Goal: Information Seeking & Learning: Learn about a topic

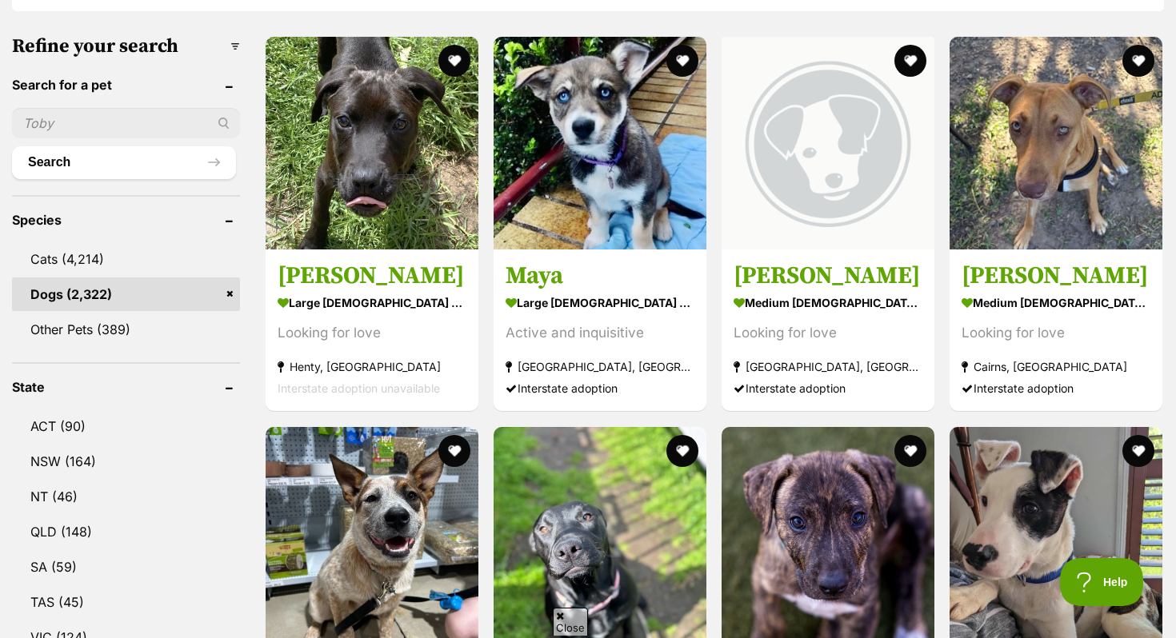
scroll to position [540, 0]
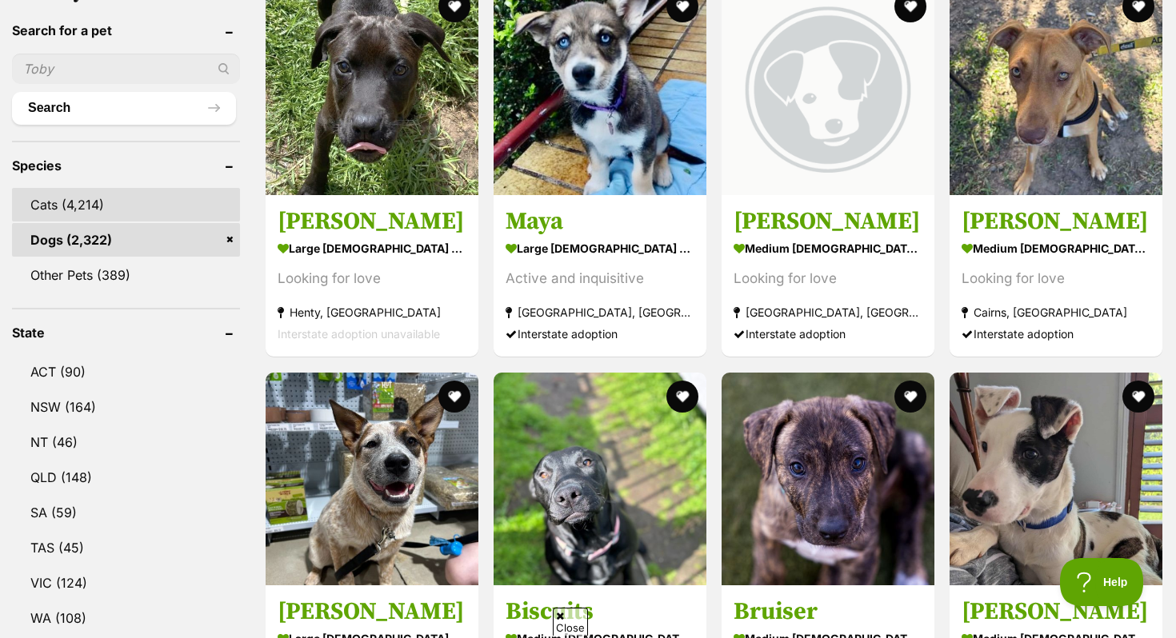
click at [96, 216] on link "Cats (4,214)" at bounding box center [126, 205] width 228 height 34
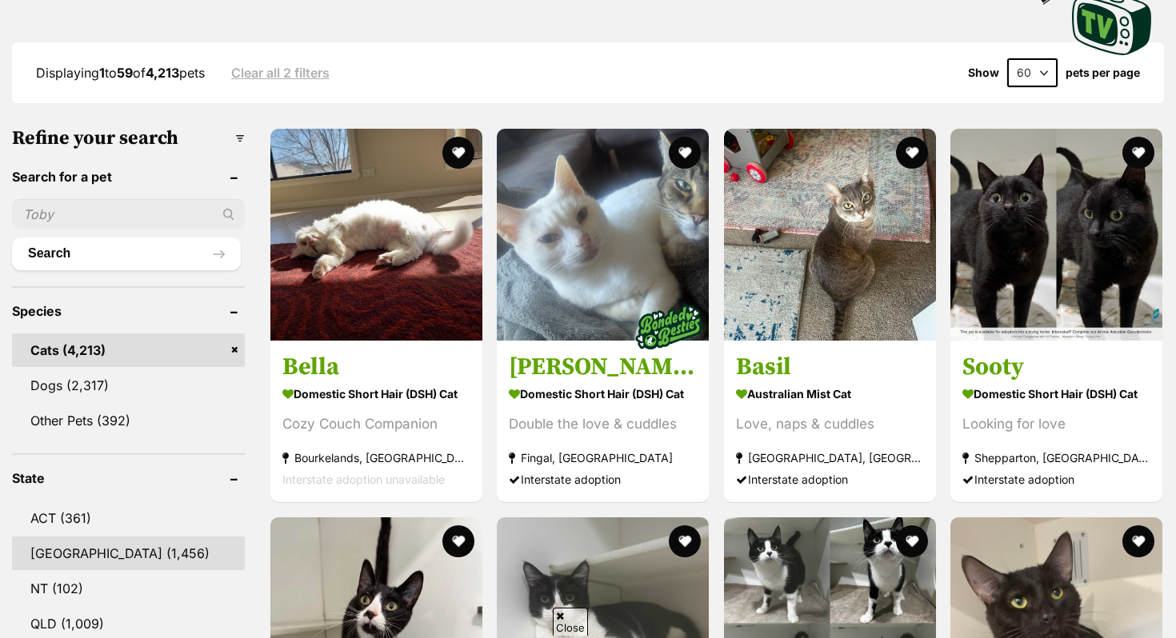
click at [95, 552] on link "[GEOGRAPHIC_DATA] (1,456)" at bounding box center [128, 554] width 233 height 34
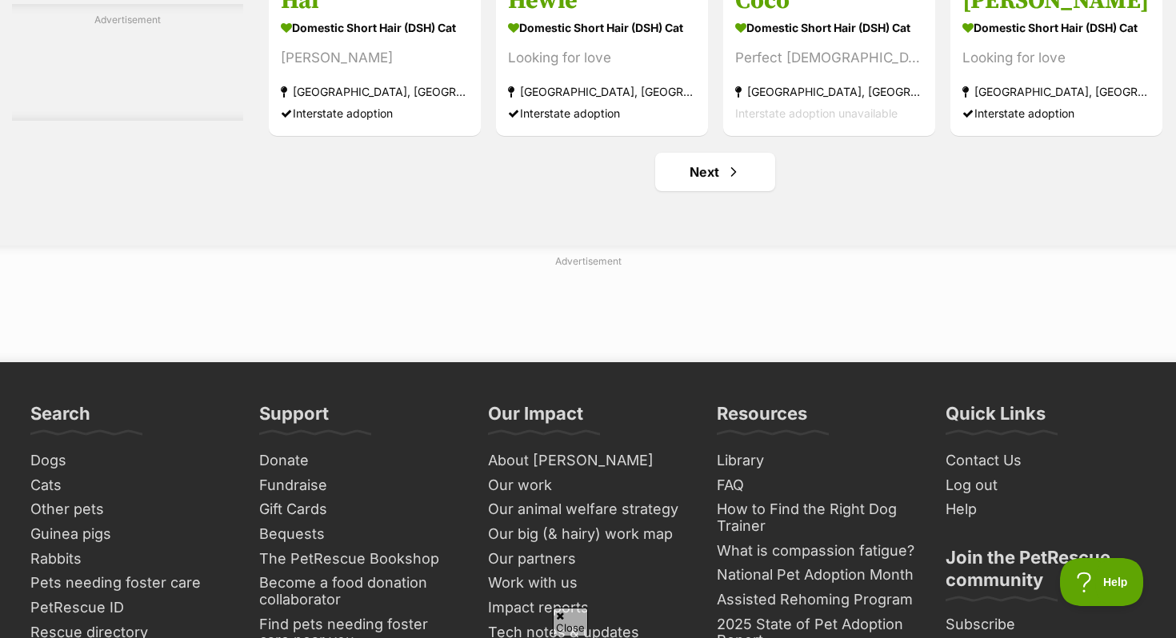
scroll to position [7557, 0]
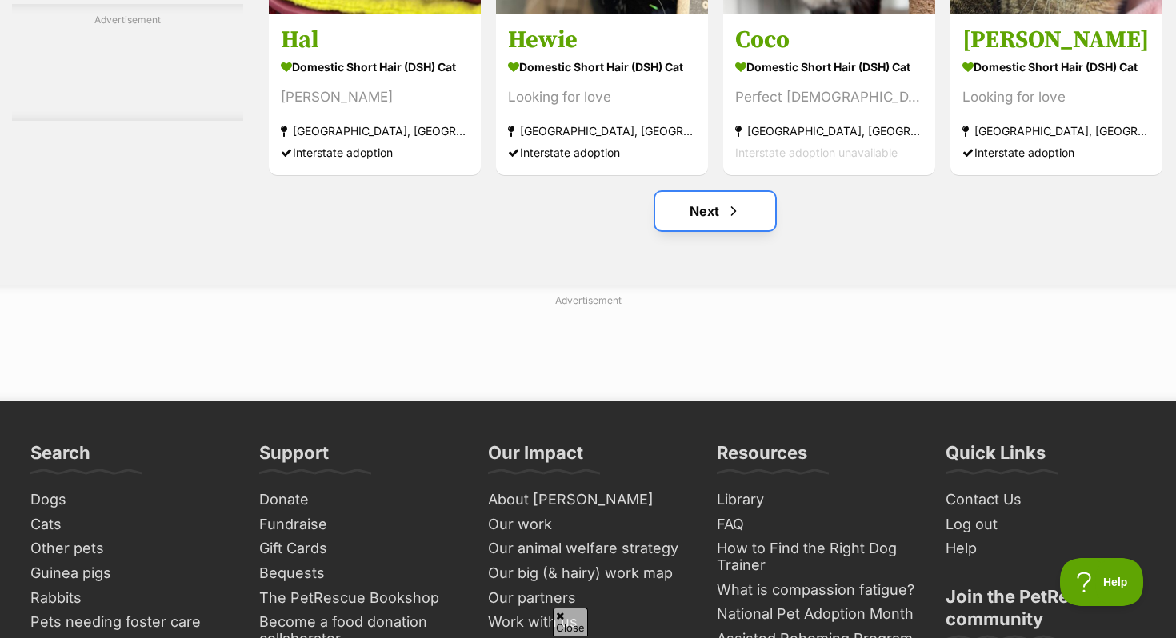
click at [713, 230] on link "Next" at bounding box center [715, 211] width 120 height 38
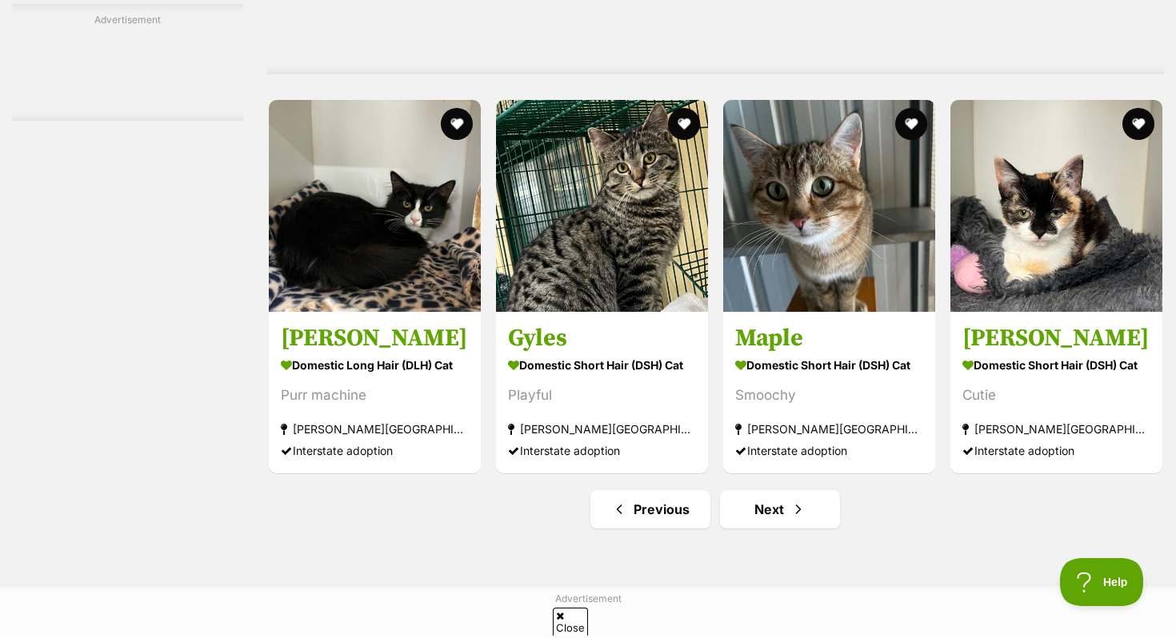
scroll to position [7266, 0]
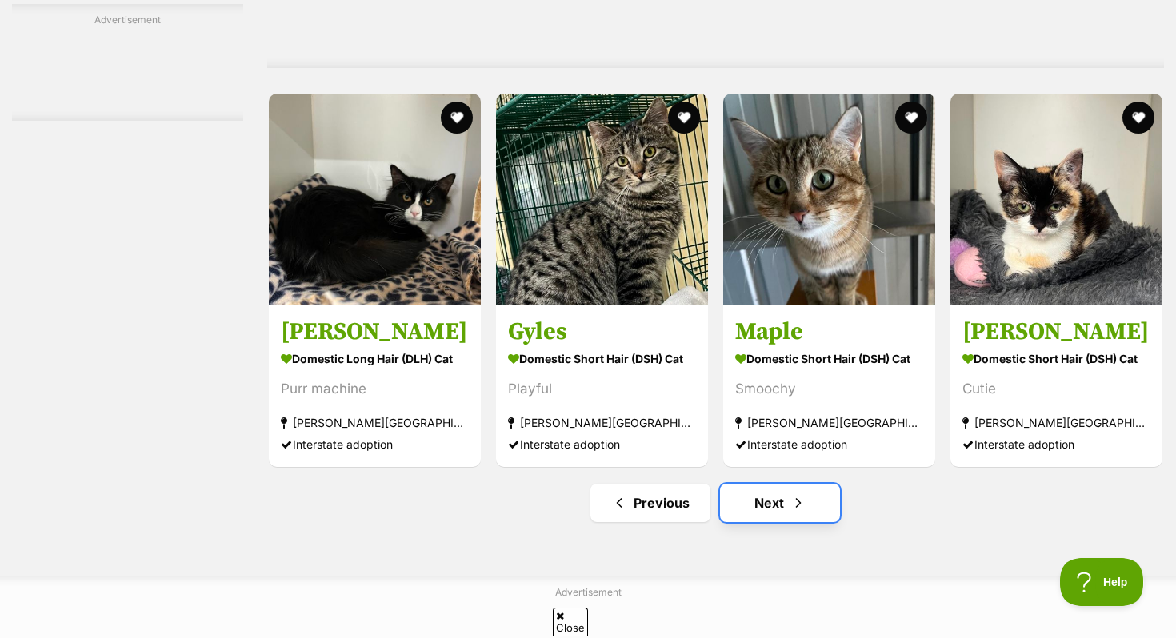
click at [780, 522] on link "Next" at bounding box center [780, 503] width 120 height 38
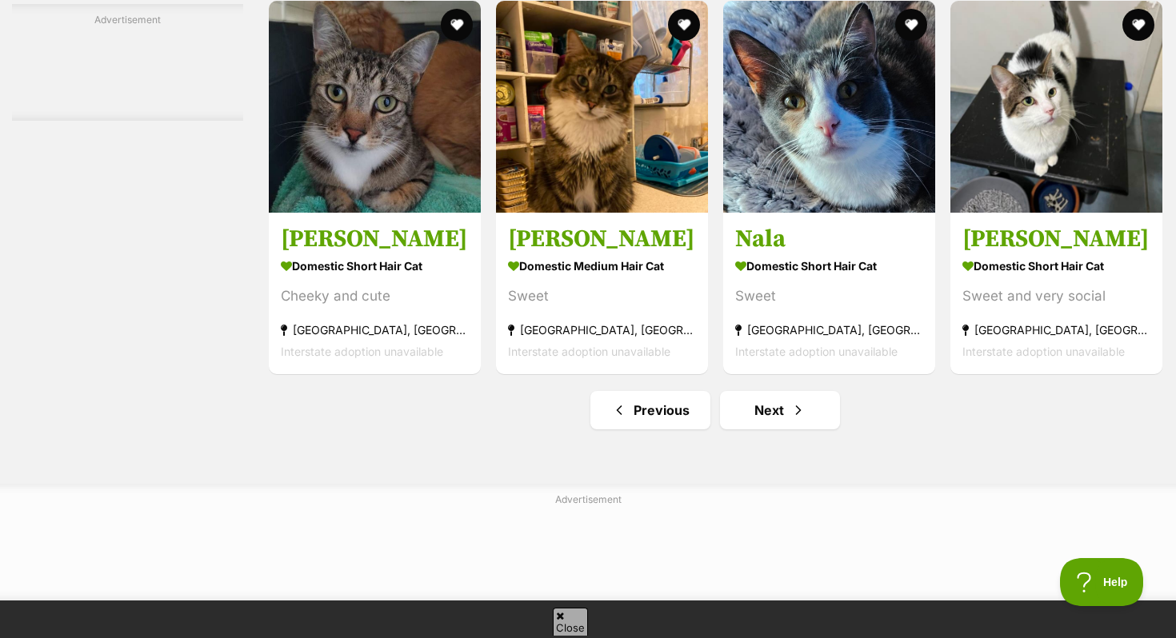
scroll to position [7465, 0]
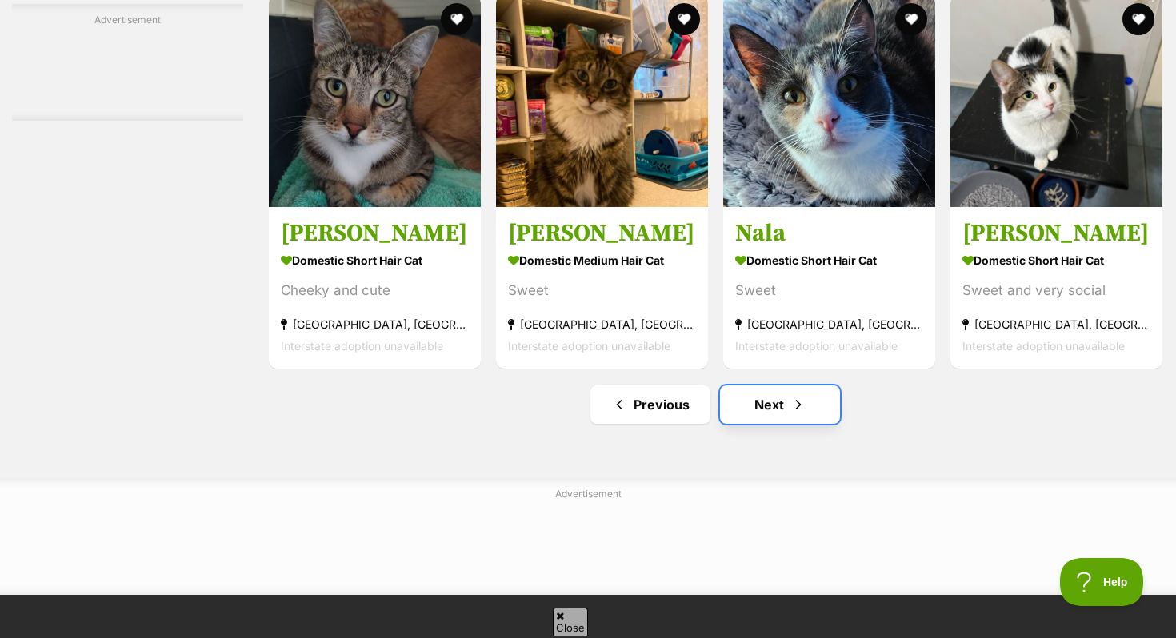
click at [770, 424] on link "Next" at bounding box center [780, 404] width 120 height 38
